Goal: Task Accomplishment & Management: Manage account settings

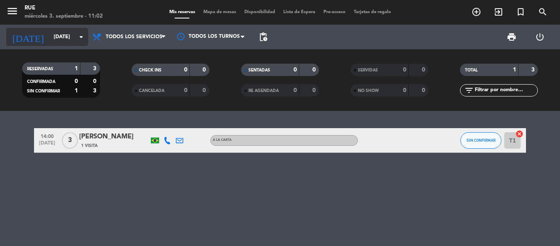
click at [59, 34] on input "[DATE]" at bounding box center [84, 37] width 69 height 14
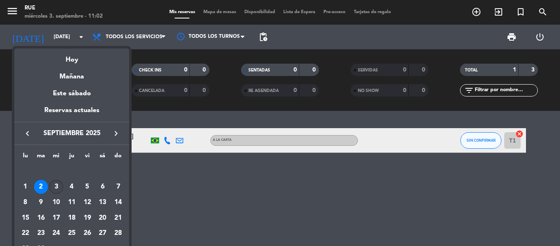
click at [53, 186] on div "3" at bounding box center [56, 187] width 14 height 14
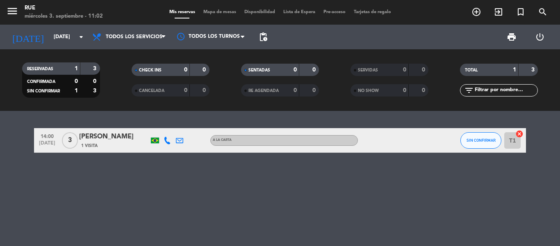
type input "[DATE]"
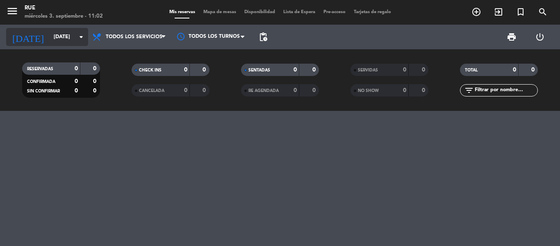
click at [11, 33] on icon "[DATE]" at bounding box center [27, 37] width 43 height 18
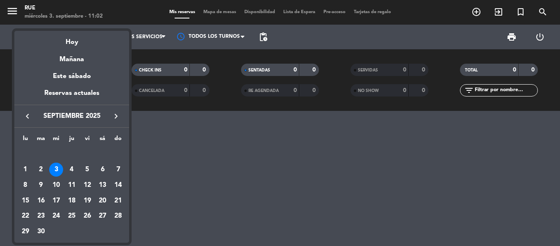
drag, startPoint x: 213, startPoint y: 198, endPoint x: 0, endPoint y: 1, distance: 290.3
click at [175, 161] on div at bounding box center [280, 123] width 560 height 246
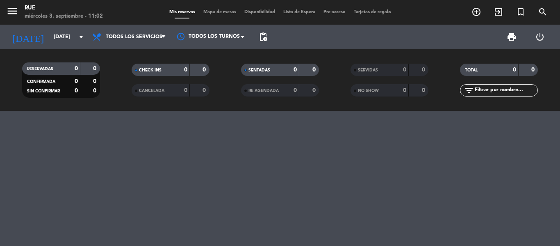
drag, startPoint x: 19, startPoint y: 11, endPoint x: 15, endPoint y: 11, distance: 4.5
click at [18, 11] on span "menu" at bounding box center [15, 12] width 18 height 19
drag, startPoint x: 15, startPoint y: 11, endPoint x: 9, endPoint y: 12, distance: 5.6
click at [14, 11] on icon "menu" at bounding box center [12, 11] width 12 height 12
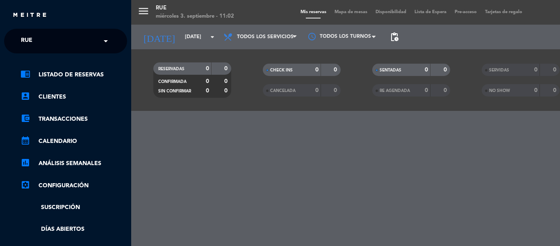
click at [87, 133] on ul "chrome_reader_mode Listado de Reservas account_box Clientes account_balance_wal…" at bounding box center [65, 206] width 123 height 272
drag, startPoint x: 81, startPoint y: 136, endPoint x: 79, endPoint y: 140, distance: 5.0
click at [79, 140] on ul "chrome_reader_mode Listado de Reservas account_box Clientes account_balance_wal…" at bounding box center [65, 206] width 123 height 272
click at [76, 143] on link "calendar_month Calendario" at bounding box center [74, 141] width 107 height 10
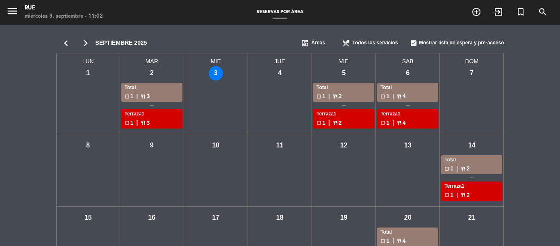
click at [416, 42] on span "check_box" at bounding box center [413, 42] width 7 height 7
click at [416, 42] on span "check_box_outline_blank" at bounding box center [413, 42] width 7 height 7
